Goal: Information Seeking & Learning: Learn about a topic

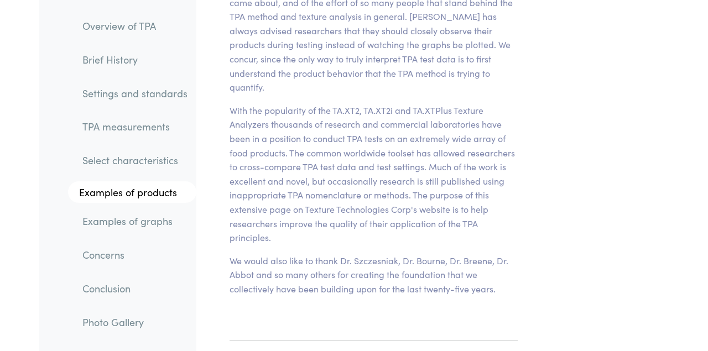
scroll to position [4021, 0]
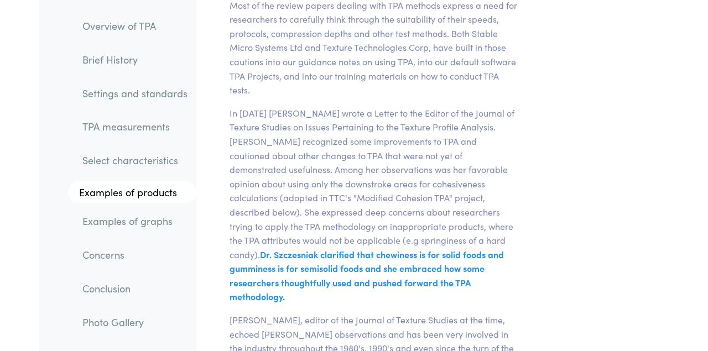
click at [141, 27] on link "Overview of TPA" at bounding box center [135, 25] width 123 height 25
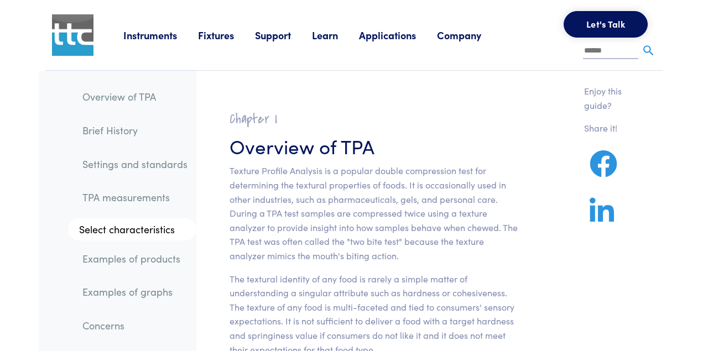
click at [134, 95] on link "Overview of TPA" at bounding box center [135, 96] width 123 height 25
click at [143, 97] on link "Overview of TPA" at bounding box center [135, 96] width 123 height 25
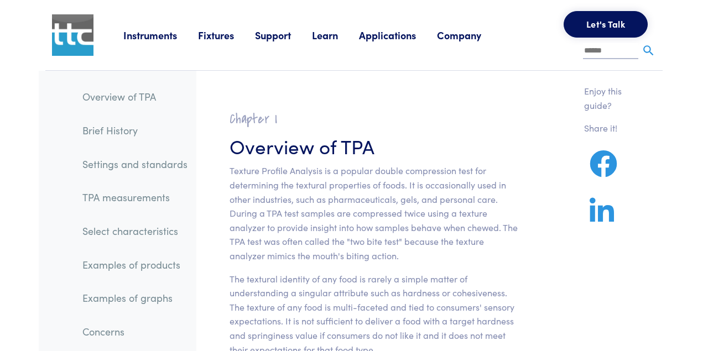
click at [185, 166] on link "Settings and standards" at bounding box center [135, 164] width 123 height 25
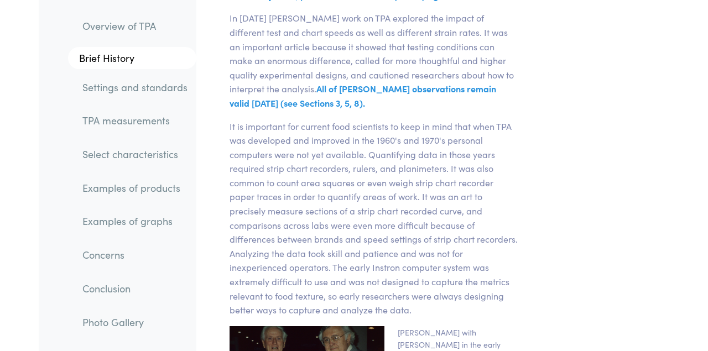
scroll to position [2902, 0]
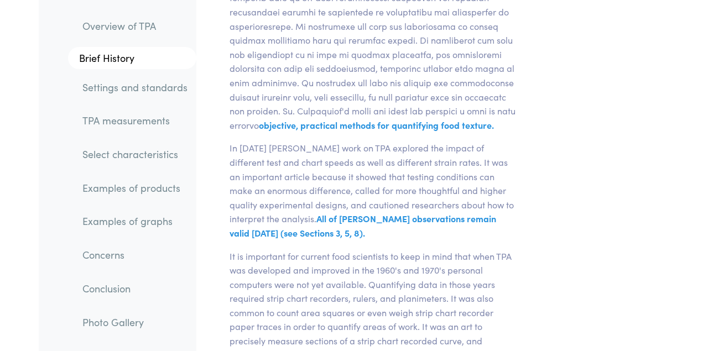
click at [170, 92] on link "Settings and standards" at bounding box center [135, 86] width 123 height 25
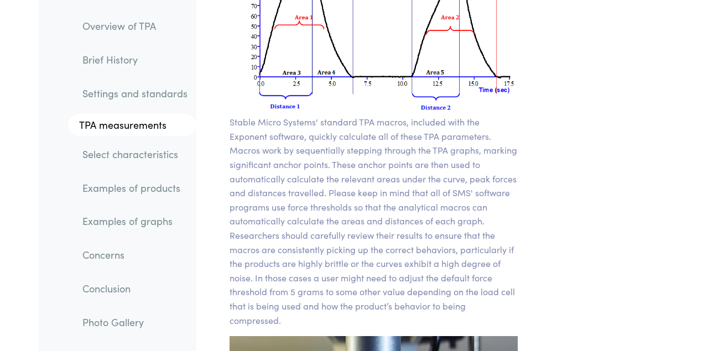
scroll to position [8883, 0]
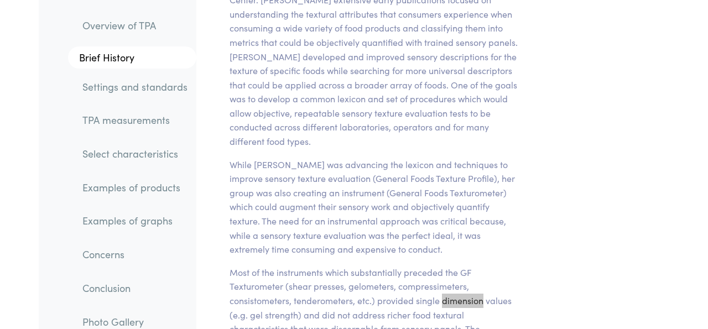
scroll to position [801, 0]
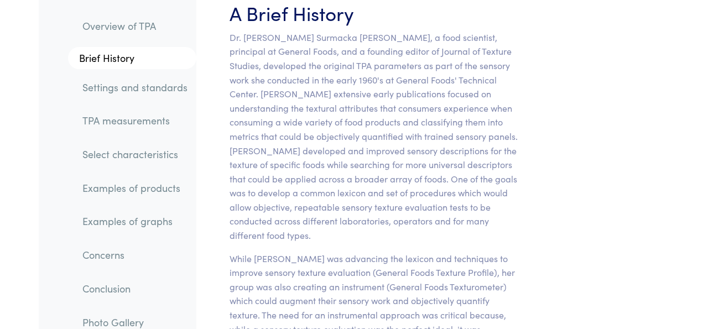
click at [106, 182] on link "Examples of products" at bounding box center [135, 187] width 123 height 25
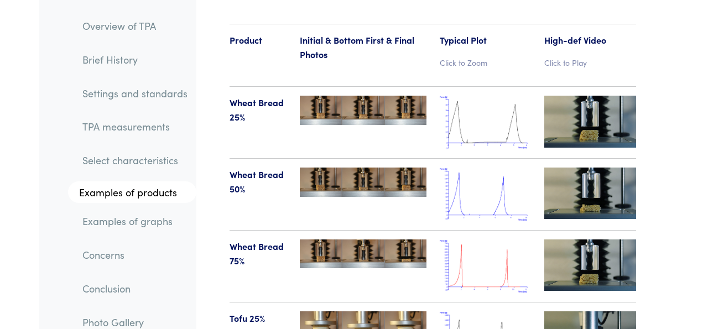
scroll to position [12588, 0]
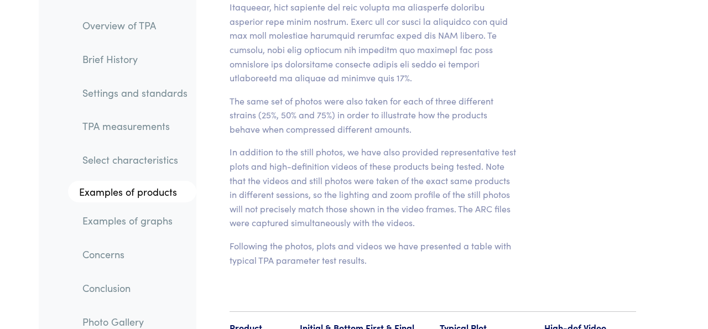
click at [92, 256] on link "Concerns" at bounding box center [135, 254] width 123 height 25
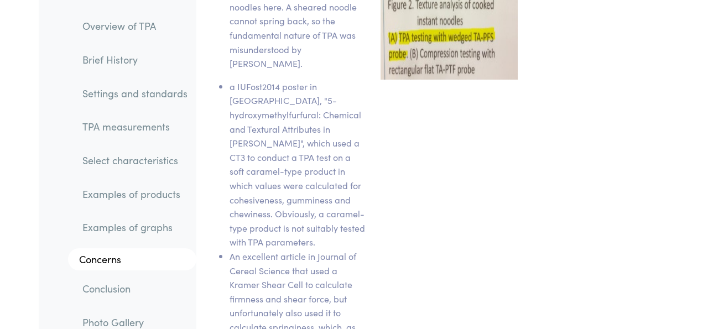
scroll to position [18274, 0]
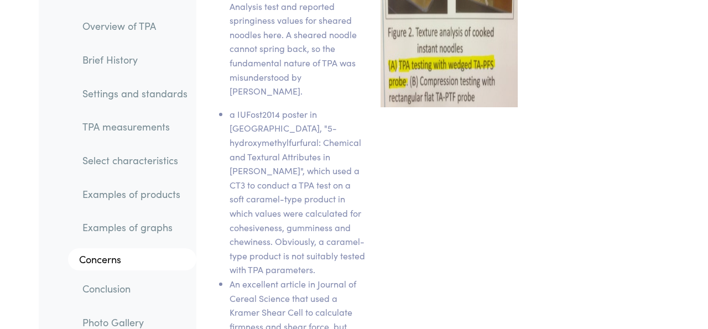
click at [155, 132] on link "TPA measurements" at bounding box center [135, 126] width 123 height 25
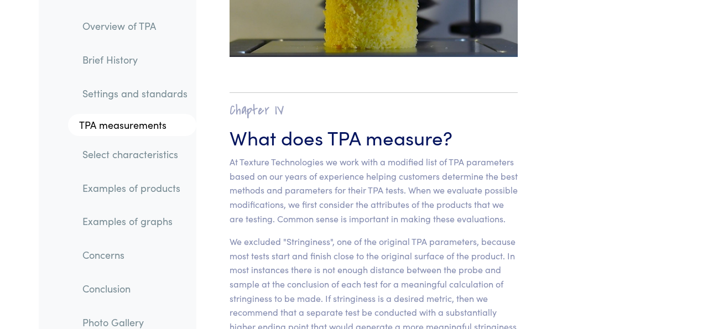
scroll to position [7888, 0]
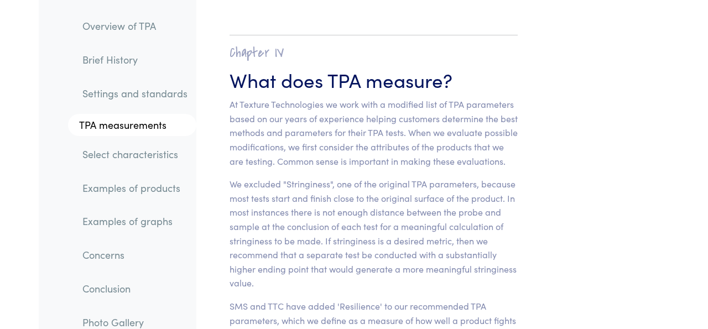
click at [139, 158] on link "Select characteristics" at bounding box center [135, 154] width 123 height 25
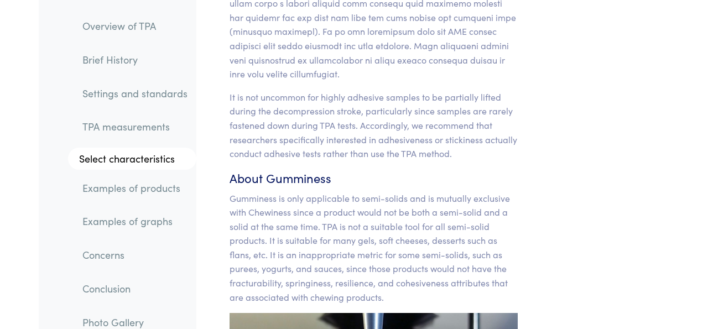
scroll to position [11784, 0]
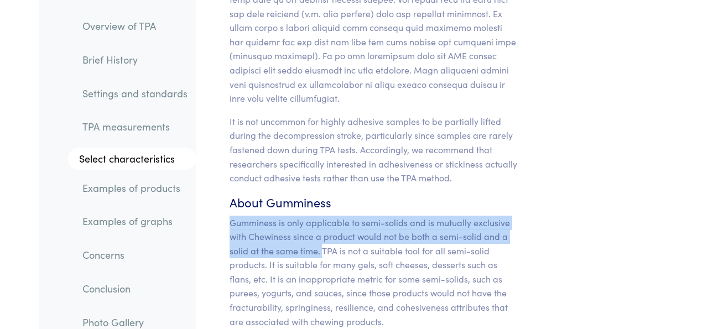
drag, startPoint x: 255, startPoint y: 144, endPoint x: 321, endPoint y: 166, distance: 69.9
click at [321, 216] on p "Gumminess is only applicable to semi-solids and is mutually exclusive with Chew…" at bounding box center [373, 272] width 288 height 113
copy p "Gumminess is only applicable to semi-solids and is mutually exclusive with Chew…"
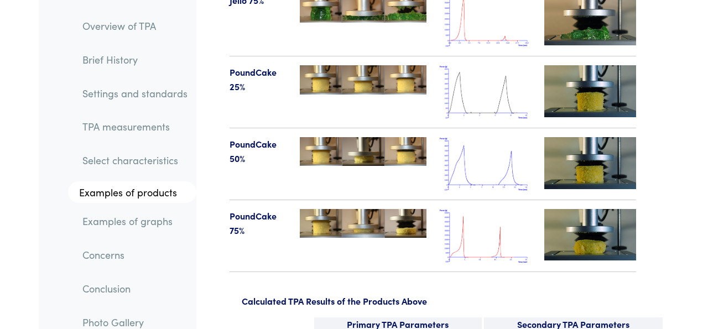
scroll to position [14314, 0]
